Goal: Go to known website: Access a specific website the user already knows

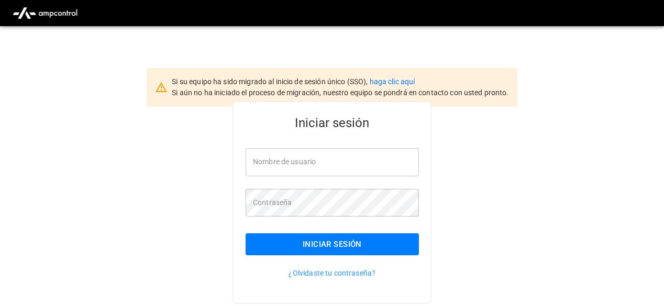
type input "**********"
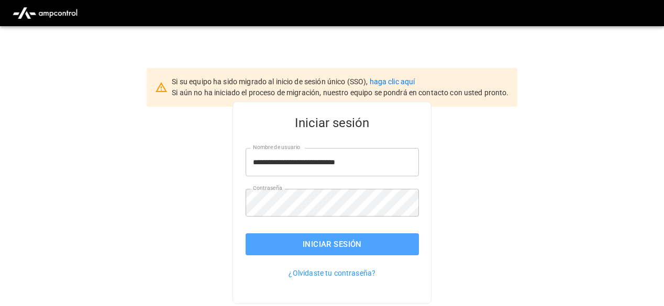
click at [318, 237] on button "Iniciar sesión" at bounding box center [332, 245] width 173 height 22
